Goal: Browse casually: Explore the website without a specific task or goal

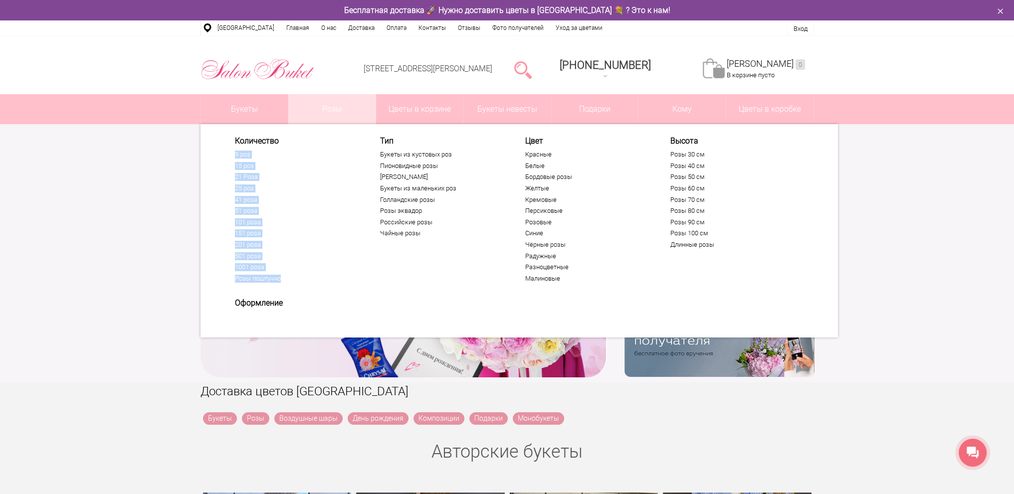
drag, startPoint x: 229, startPoint y: 147, endPoint x: 306, endPoint y: 283, distance: 155.9
click at [306, 283] on div "Количество 9 роз" at bounding box center [284, 211] width 145 height 150
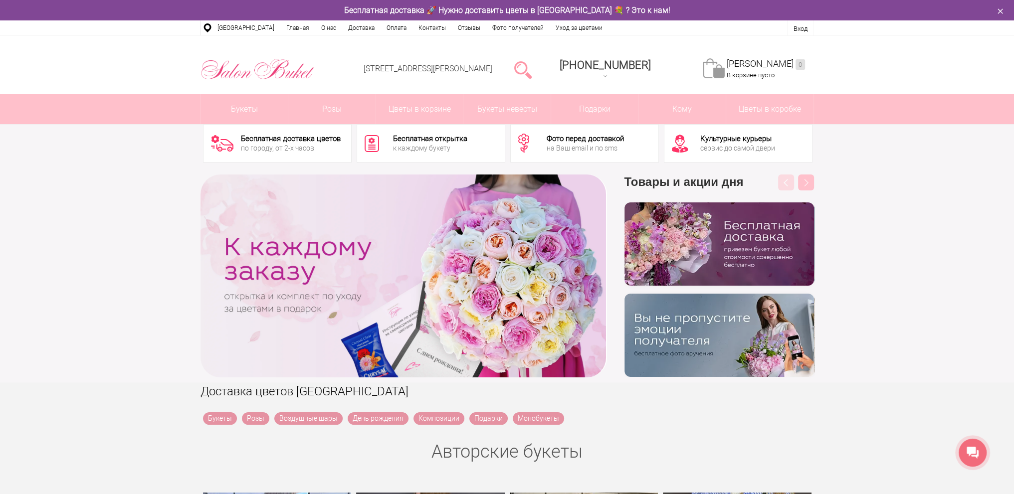
click at [925, 192] on div "‹ › Previous Товары и акции дня бесплатно Next" at bounding box center [507, 276] width 1014 height 213
